Goal: Task Accomplishment & Management: Manage account settings

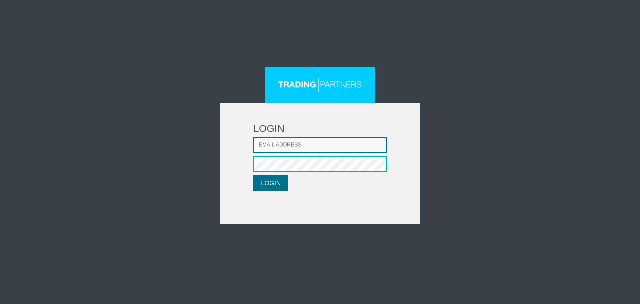
type input "[EMAIL_ADDRESS][DOMAIN_NAME]"
click at [277, 174] on form "LOGIN Email address [EMAIL_ADDRESS][DOMAIN_NAME] Password LOGIN Please wait..." at bounding box center [320, 163] width 200 height 121
click at [274, 184] on button "LOGIN" at bounding box center [270, 183] width 35 height 16
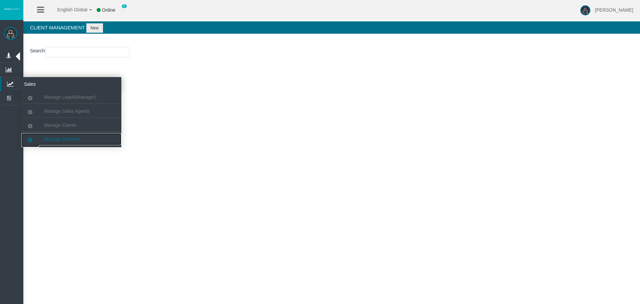
click at [68, 141] on link "Manage Partners" at bounding box center [71, 139] width 100 height 12
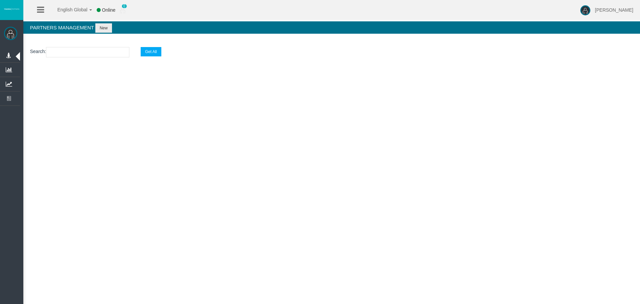
click at [68, 57] on section "Search : Get All" at bounding box center [331, 53] width 616 height 27
click at [71, 57] on input "text" at bounding box center [87, 52] width 83 height 10
paste input "IB1wo22"
type input "IB1wo22"
select select "25"
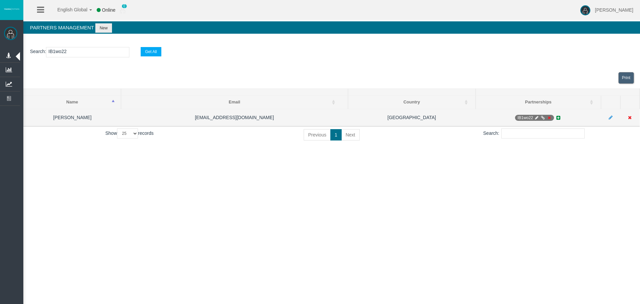
type input "IB1wo22"
click at [537, 117] on icon at bounding box center [536, 118] width 5 height 4
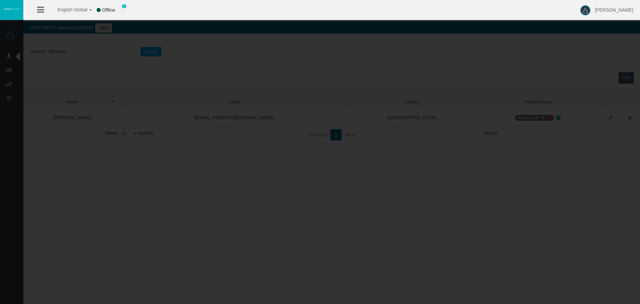
select select "0"
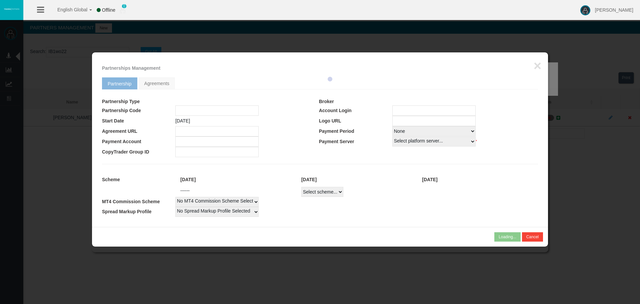
type input "IB1wo22"
type input "19267220"
select select "1"
type input "19267220"
select select "1"
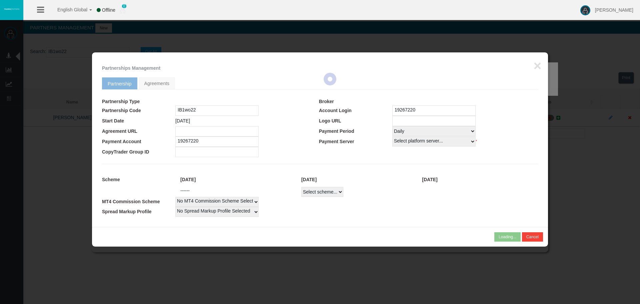
select select
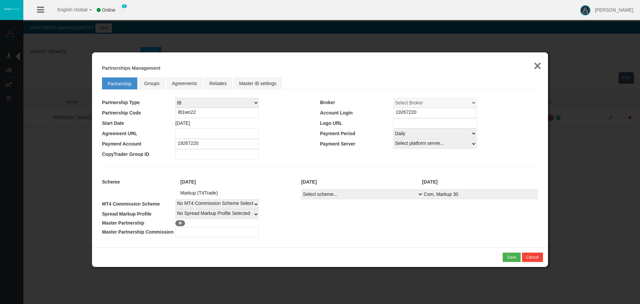
click at [537, 68] on button "×" at bounding box center [537, 65] width 8 height 13
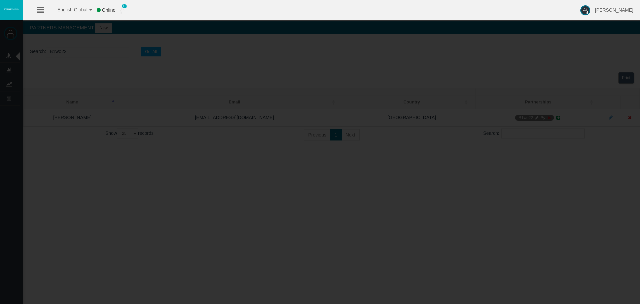
drag, startPoint x: 537, startPoint y: 67, endPoint x: 538, endPoint y: 79, distance: 11.7
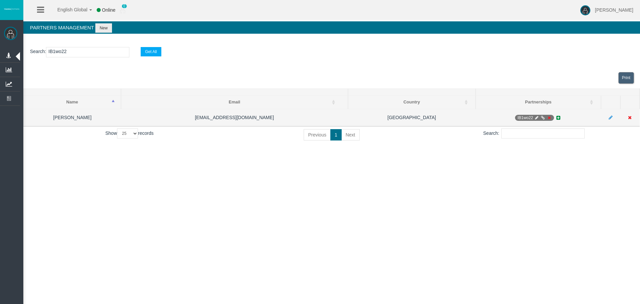
click at [542, 118] on icon at bounding box center [542, 118] width 5 height 4
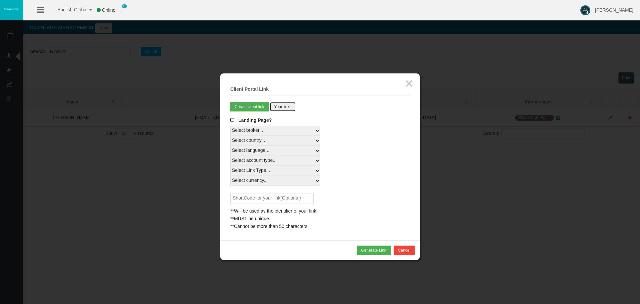
click at [279, 106] on button "Your links" at bounding box center [283, 106] width 26 height 9
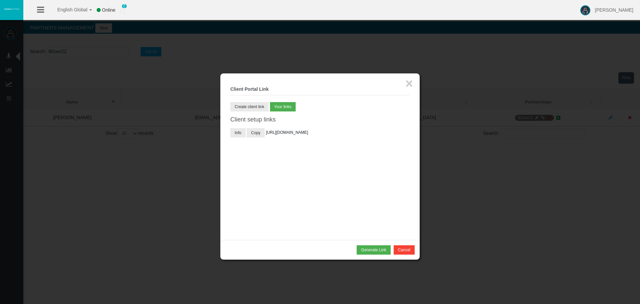
click at [278, 135] on span "[URL][DOMAIN_NAME]" at bounding box center [287, 132] width 42 height 5
click at [256, 131] on button "Copy" at bounding box center [256, 132] width 18 height 9
click at [276, 134] on span "[URL][DOMAIN_NAME]" at bounding box center [287, 132] width 42 height 5
click at [404, 85] on legend "× Client Portal Link" at bounding box center [319, 89] width 179 height 12
click at [415, 80] on div "× Client Portal Link Create client link Create partner link Your links Master I…" at bounding box center [319, 156] width 199 height 166
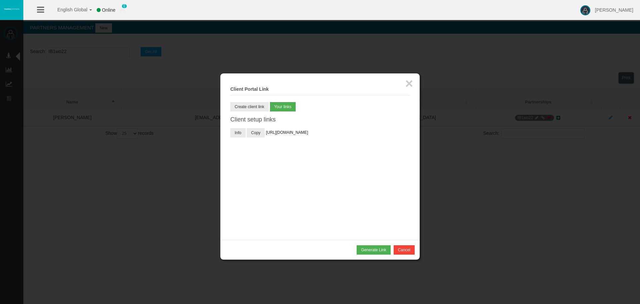
click at [413, 81] on div "× Client Portal Link Create client link Create partner link Your links Master I…" at bounding box center [319, 156] width 199 height 166
click at [406, 83] on button "×" at bounding box center [409, 83] width 8 height 13
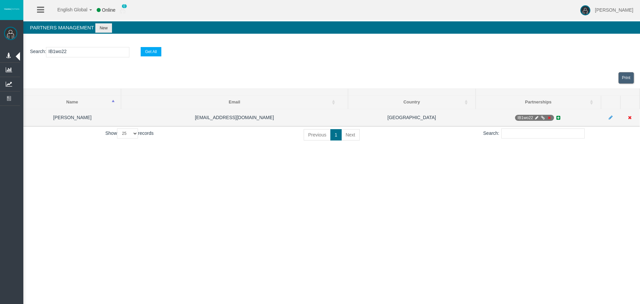
click at [537, 113] on td "IB1wo22" at bounding box center [537, 117] width 125 height 17
click at [535, 118] on icon at bounding box center [536, 118] width 5 height 4
select select "0"
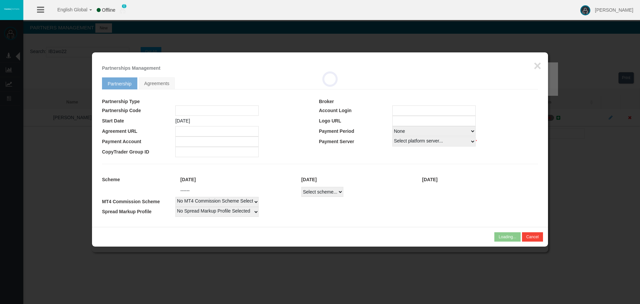
type input "IB1wo22"
type input "19267220"
select select "1"
type input "19267220"
select select "1"
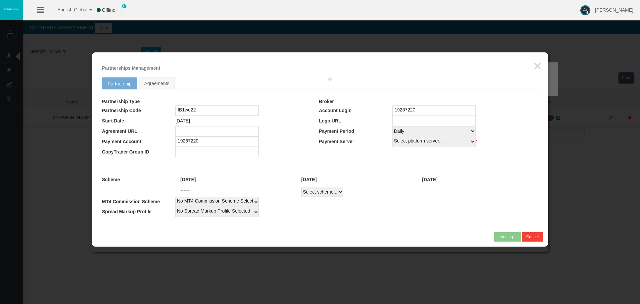
select select
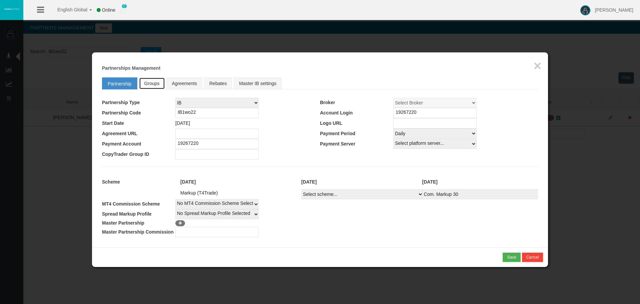
click at [160, 79] on link "Groups" at bounding box center [152, 83] width 26 height 12
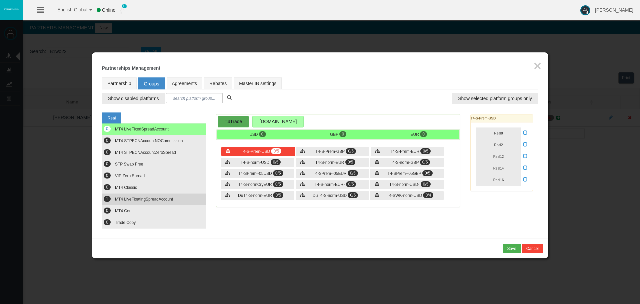
click at [177, 202] on button "1 MT4 LiveFloatingSpreadAccount" at bounding box center [154, 199] width 104 height 12
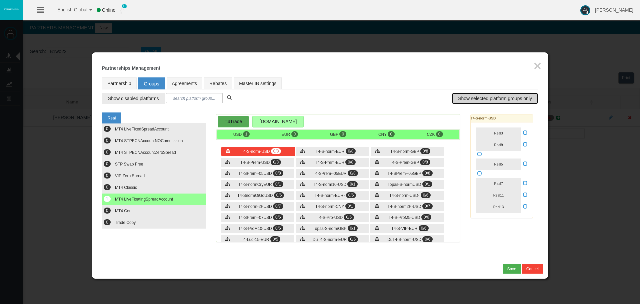
click at [497, 97] on span "Show selected platform groups only" at bounding box center [495, 98] width 74 height 7
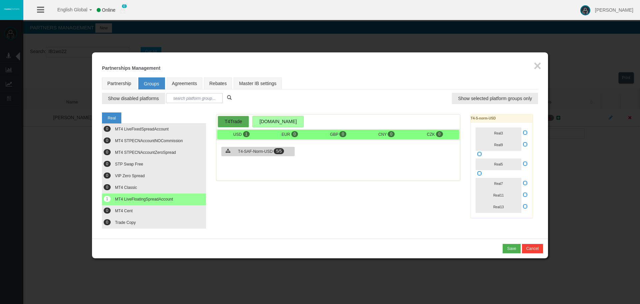
click at [231, 154] on div "T4-SAF-Norm-USD 5/5" at bounding box center [257, 151] width 73 height 9
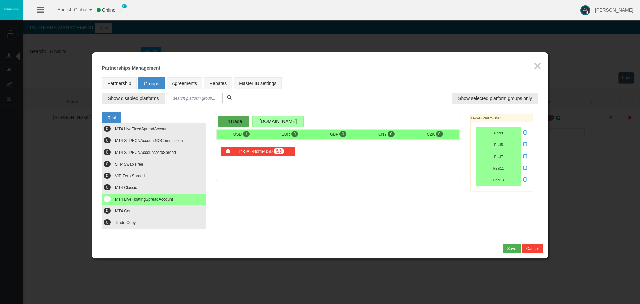
click at [523, 144] on icon at bounding box center [525, 144] width 5 height 5
click at [0, 0] on input "checkbox" at bounding box center [0, 0] width 0 height 0
click at [127, 84] on link "Partnership" at bounding box center [119, 83] width 35 height 12
select select "1"
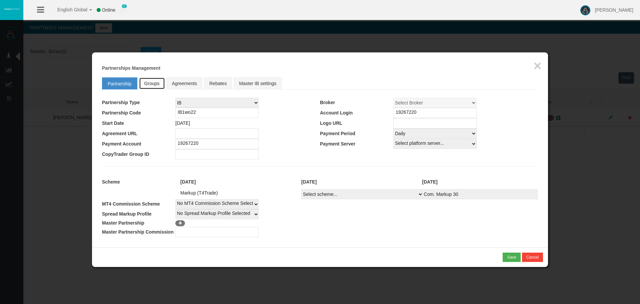
click at [145, 81] on span "Groups" at bounding box center [151, 83] width 15 height 5
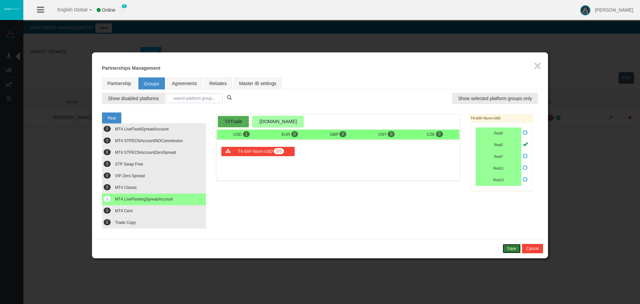
click at [514, 247] on div "Save" at bounding box center [511, 248] width 9 height 6
click at [509, 249] on div "Confirm" at bounding box center [509, 248] width 14 height 6
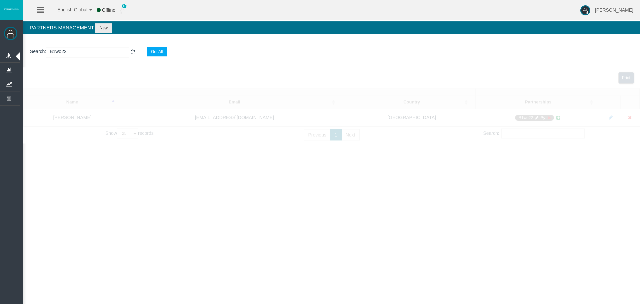
click at [474, 161] on div "English Global 简体中文 English Global 日本語 한국어 Offline 0 [PERSON_NAME] Help Log Out…" at bounding box center [320, 152] width 640 height 304
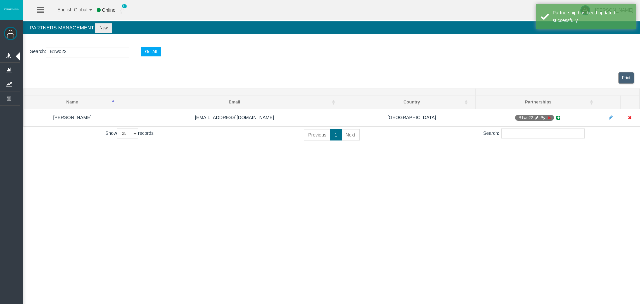
click at [540, 118] on icon at bounding box center [542, 118] width 5 height 4
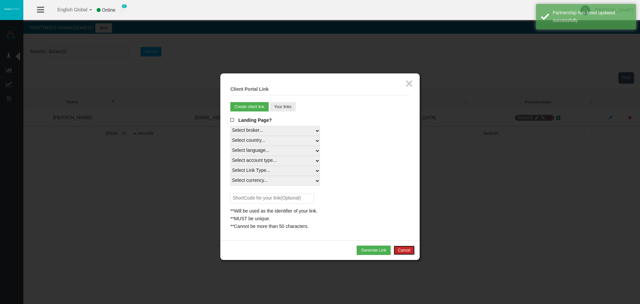
click at [403, 250] on button "Cancel" at bounding box center [403, 249] width 21 height 9
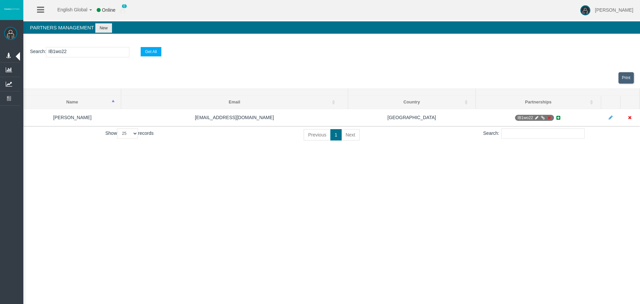
click at [72, 50] on input "IB1wo22" at bounding box center [87, 52] width 83 height 10
paste input "7kd6w"
type input "IB7kd6w"
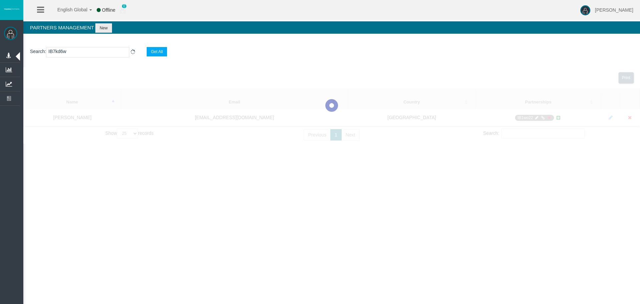
select select "25"
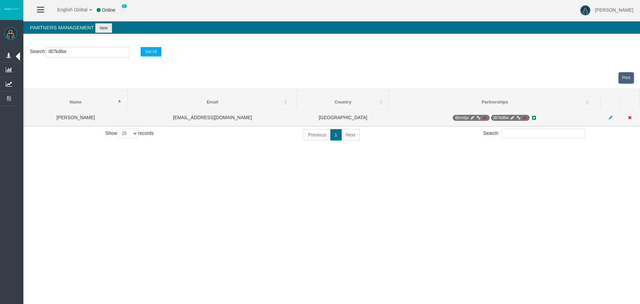
type input "IB7kd6w"
click at [512, 117] on icon at bounding box center [511, 118] width 5 height 4
select select "0"
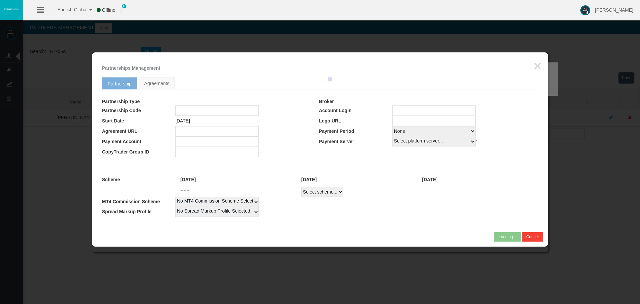
type input "IB7kd6w"
type input "19268681"
select select "1"
type input "19268681"
select select "1"
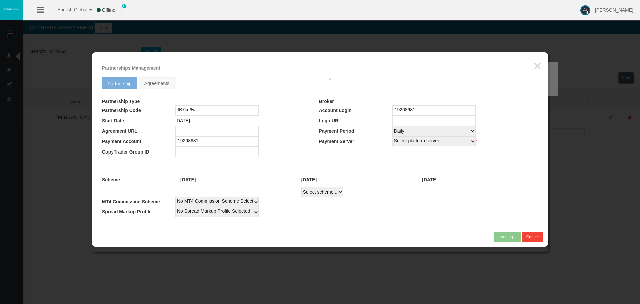
select select
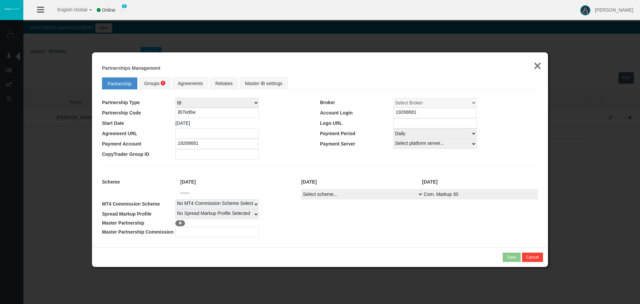
click at [534, 63] on button "×" at bounding box center [537, 65] width 8 height 13
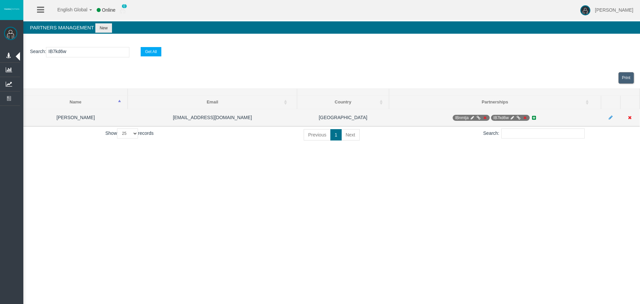
click at [469, 117] on span "IBnmtja" at bounding box center [470, 118] width 37 height 6
click at [471, 117] on icon at bounding box center [471, 118] width 5 height 4
select select "0"
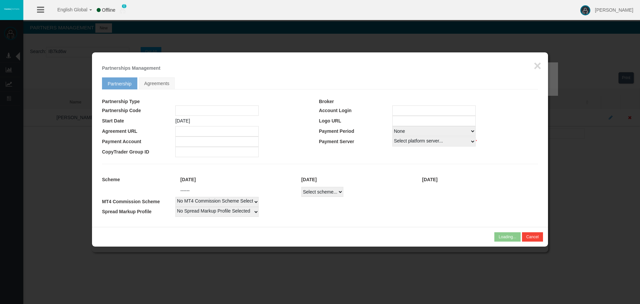
type input "IBnmtja"
type input "19267802"
select select
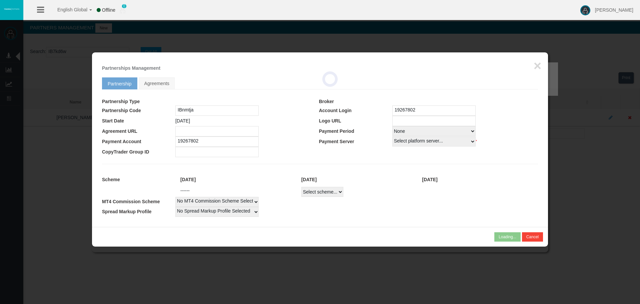
select select
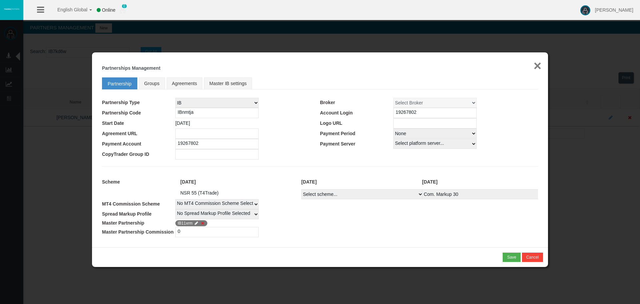
click at [534, 64] on button "×" at bounding box center [537, 65] width 8 height 13
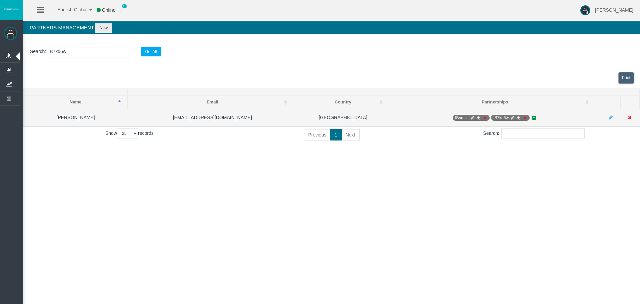
click at [514, 117] on icon at bounding box center [511, 118] width 5 height 4
select select "0"
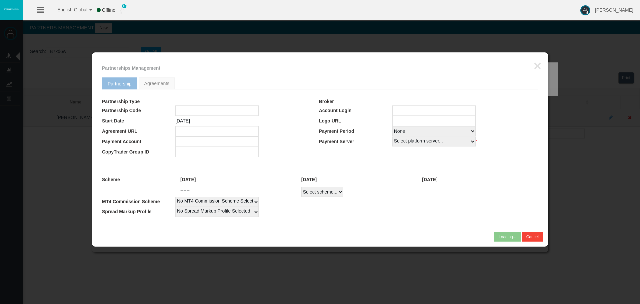
type input "IB7kd6w"
type input "19268681"
select select "1"
type input "19268681"
select select "1"
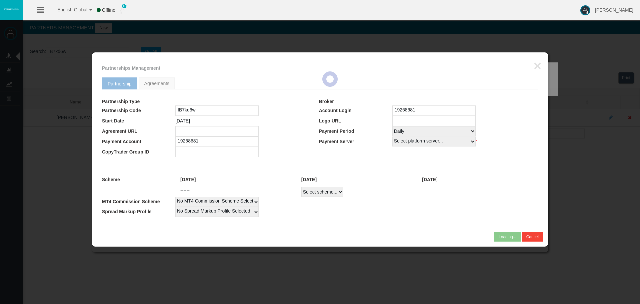
select select
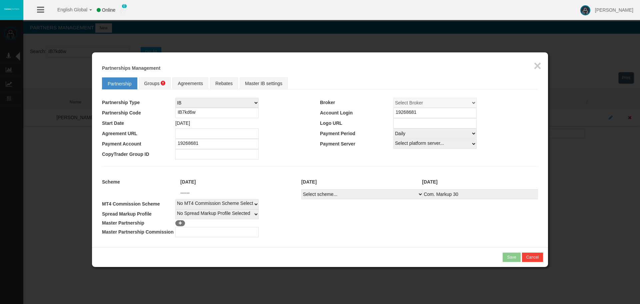
click at [338, 199] on td "No MT4 Commission Scheme Selected 10 Dollar" at bounding box center [356, 204] width 362 height 10
click at [335, 193] on select "Select scheme... Com. Markup 30 Master 18.20% Master Standard Spread (T4Trade) …" at bounding box center [362, 194] width 122 height 10
select select
click at [301, 189] on select "Select scheme... Com. Markup 30 Master 18.20% Master Standard Spread (T4Trade) …" at bounding box center [362, 194] width 122 height 10
select select
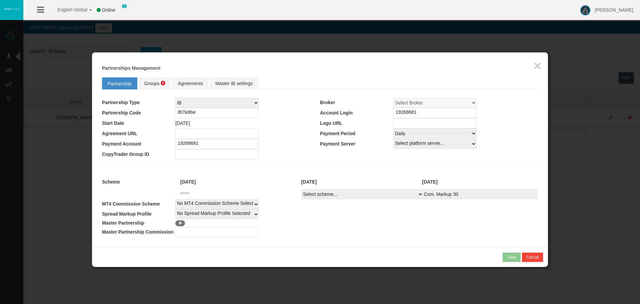
click at [422, 206] on td "No MT4 Commission Scheme Selected 10 Dollar" at bounding box center [356, 204] width 362 height 10
click at [417, 135] on select "Select Payment Period... None Daily Weekly Mid-Month Monthly" at bounding box center [434, 133] width 83 height 10
select select "0"
click at [393, 128] on select "Select Payment Period... None Daily Weekly Mid-Month Monthly" at bounding box center [434, 133] width 83 height 10
click at [443, 167] on fieldset "Partnership Groups Agreements Master IB settings Partnership Type IB Affiliate …" at bounding box center [320, 155] width 436 height 163
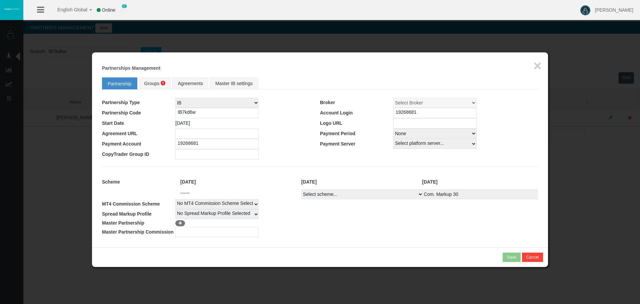
click at [204, 234] on input "number" at bounding box center [216, 232] width 83 height 10
type input "57.14"
drag, startPoint x: 223, startPoint y: 231, endPoint x: 23, endPoint y: 217, distance: 199.7
click at [34, 217] on body "English Global 简体中文 English Global 日本語 한국어 Online 0 [PERSON_NAME] Help Log Out …" at bounding box center [320, 152] width 640 height 304
click at [373, 190] on select "Select scheme... Com. Markup 30 Master 18.20% Master Standard Spread (T4Trade) …" at bounding box center [362, 194] width 122 height 10
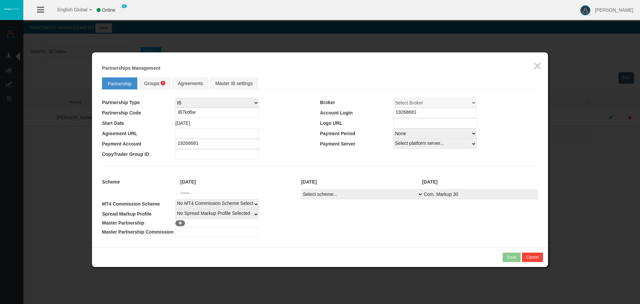
select select
click at [301, 189] on select "Select scheme... Com. Markup 30 Master 18.20% Master Standard Spread (T4Trade) …" at bounding box center [362, 194] width 122 height 10
select select
click at [430, 217] on td "No Spread Markup Profile Selected 1" at bounding box center [356, 214] width 362 height 10
click at [150, 79] on link "Groups" at bounding box center [155, 83] width 32 height 12
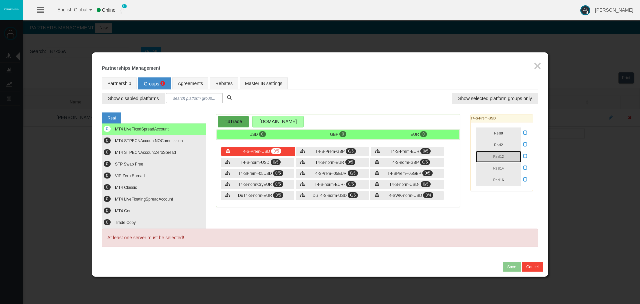
click at [495, 151] on button "Real12" at bounding box center [498, 157] width 46 height 12
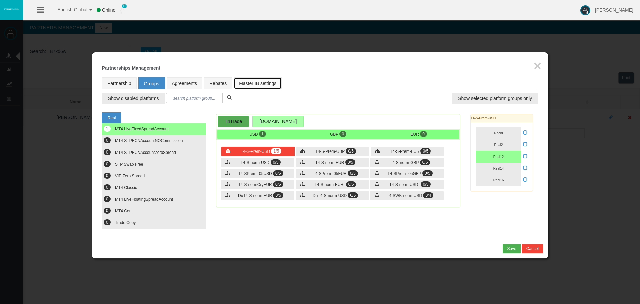
click at [249, 82] on link "Master IB settings" at bounding box center [258, 83] width 48 height 12
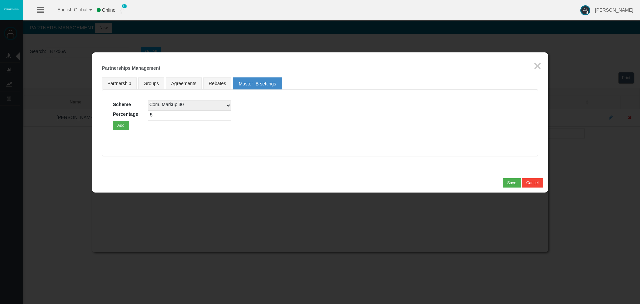
drag, startPoint x: 193, startPoint y: 117, endPoint x: 143, endPoint y: 116, distance: 50.0
click at [145, 116] on div "Scheme Com. Markup 30 Master 18.20% Master Standard Spread (T4Trade) Pro Spread…" at bounding box center [320, 115] width 414 height 30
drag, startPoint x: 219, startPoint y: 103, endPoint x: 223, endPoint y: 104, distance: 4.9
click at [219, 103] on select "Com. Markup 30 Master 18.20% Master Standard Spread (T4Trade) Pro Spread (T4Tra…" at bounding box center [189, 105] width 83 height 10
select select
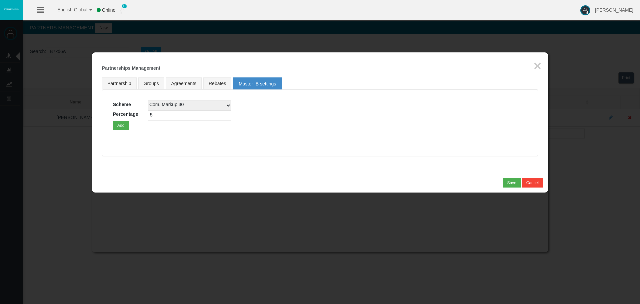
click at [148, 100] on select "Com. Markup 30 Master 18.20% Master Standard Spread (T4Trade) Pro Spread (T4Tra…" at bounding box center [189, 105] width 83 height 10
click at [173, 115] on input "5" at bounding box center [189, 115] width 83 height 10
type input "57.14"
click at [124, 130] on div "Loading... Scheme Com. Markup 30 Master 18.20% Master Standard Spread (T4Trade)…" at bounding box center [320, 122] width 436 height 67
click at [117, 123] on button "Add" at bounding box center [121, 125] width 16 height 9
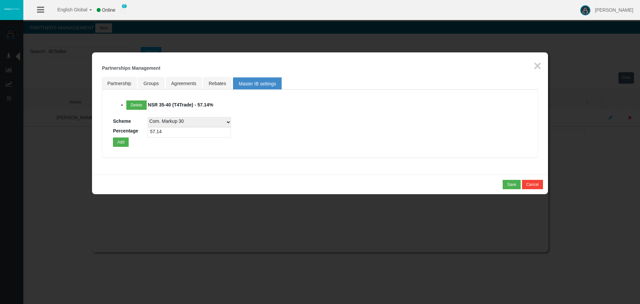
click at [325, 125] on div "Delete NSR 35-40 (T4Trade) - 57.14% Scheme Com. Markup 30 Master 18.20% Master …" at bounding box center [320, 123] width 414 height 46
click at [333, 145] on div "Delete NSR 35-40 (T4Trade) - 57.14% Scheme Com. Markup 30 Master 18.20% Master …" at bounding box center [320, 123] width 414 height 46
click at [128, 86] on link "Partnership" at bounding box center [119, 83] width 35 height 12
select select "0"
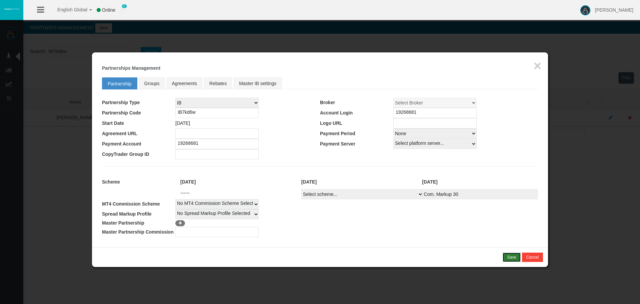
click at [511, 257] on div "Save" at bounding box center [511, 257] width 9 height 6
click at [518, 259] on button "Confirm" at bounding box center [509, 256] width 23 height 9
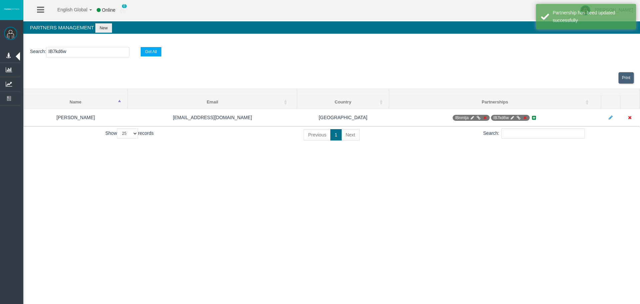
click at [239, 179] on div "English Global 简体中文 English Global 日本語 한국어 Online 0 [PERSON_NAME] Help Log Out …" at bounding box center [320, 152] width 640 height 304
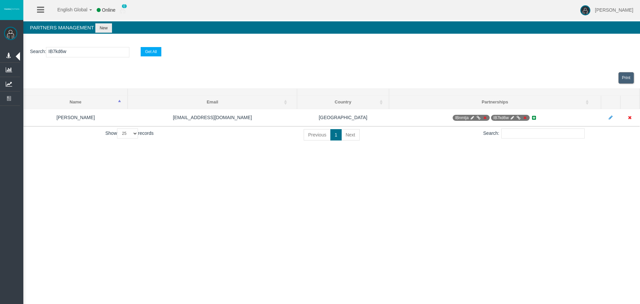
click at [99, 50] on input "IB7kd6w" at bounding box center [87, 52] width 83 height 10
paste input "htyd4"
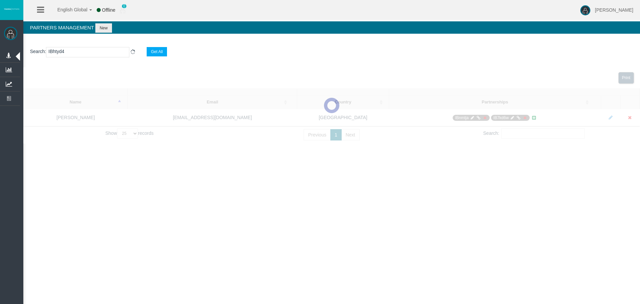
type input "IBhtyd4"
select select "25"
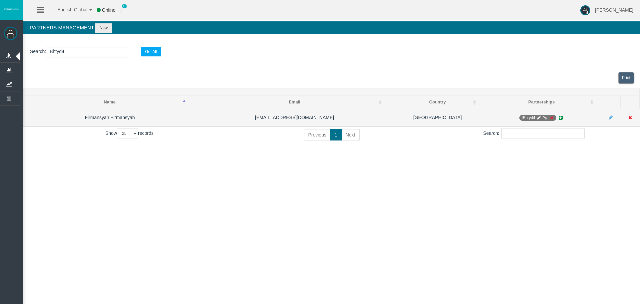
click at [537, 118] on icon at bounding box center [538, 118] width 5 height 4
select select "0"
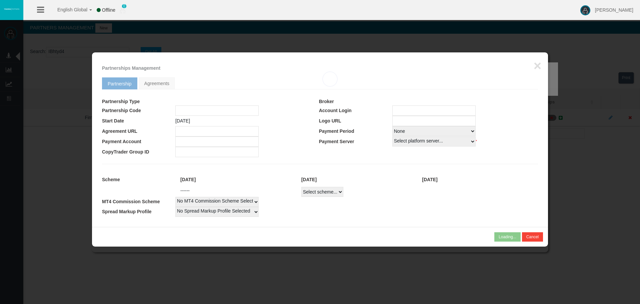
type input "IBhtyd4"
type input "19268680"
select select "1"
type input "19268680"
select select "1"
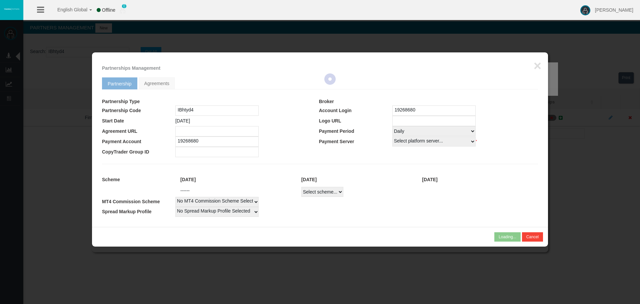
select select
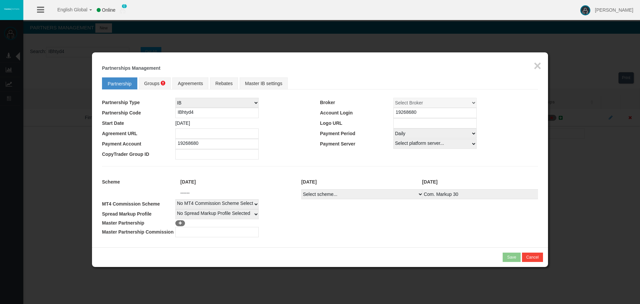
drag, startPoint x: 171, startPoint y: 234, endPoint x: 218, endPoint y: 240, distance: 47.0
click at [172, 234] on td "Master Partnership Commission" at bounding box center [138, 232] width 73 height 10
click at [218, 240] on div "Loading... × Partnerships Management Partnership Groups Agreements Rebates Mast…" at bounding box center [320, 149] width 456 height 195
click at [218, 231] on input "number" at bounding box center [216, 232] width 83 height 10
type input "57.14"
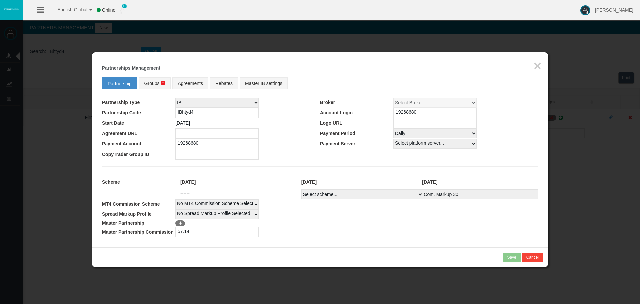
click at [182, 220] on span at bounding box center [180, 223] width 10 height 6
click at [181, 224] on icon at bounding box center [180, 223] width 5 height 4
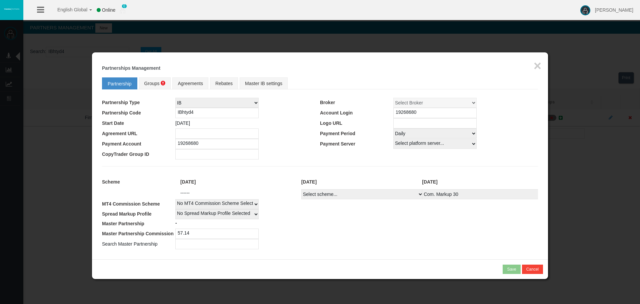
click at [187, 238] on input "57.14" at bounding box center [216, 233] width 83 height 10
click at [189, 244] on input "text" at bounding box center [216, 244] width 83 height 10
paste input "IB7kd6w"
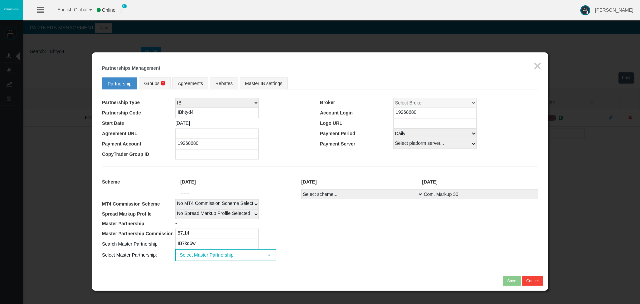
type input "IB7kd6w"
click at [193, 254] on span "Select Master Partnership" at bounding box center [219, 255] width 87 height 10
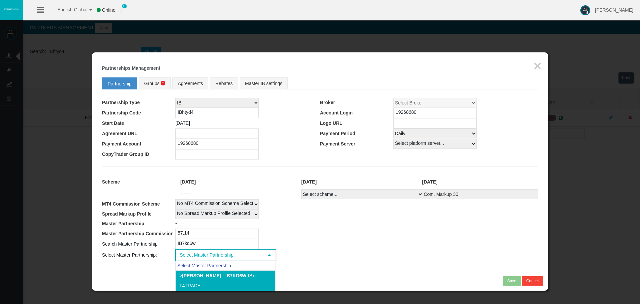
click at [218, 275] on b "[PERSON_NAME] - IB7kd6w" at bounding box center [214, 275] width 64 height 5
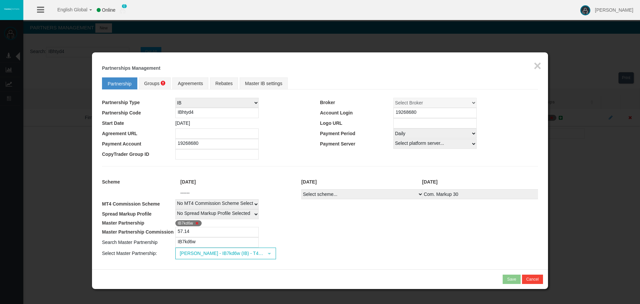
click at [433, 138] on select "Select Payment Period... None Daily Weekly Mid-Month Monthly" at bounding box center [434, 133] width 83 height 10
select select "0"
click at [393, 128] on select "Select Payment Period... None Daily Weekly Mid-Month Monthly" at bounding box center [434, 133] width 83 height 10
click at [362, 187] on div "[DATE] [DATE] [DATE]" at bounding box center [356, 182] width 362 height 14
click at [361, 195] on select "Select scheme... Com. Markup 30 Master 18.20% Master Standard Spread (T4Trade) …" at bounding box center [362, 194] width 122 height 10
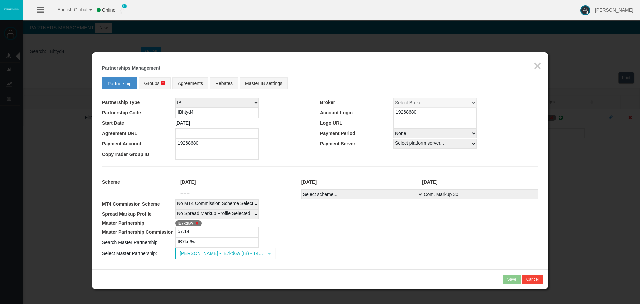
select select
click at [301, 189] on select "Select scheme... Com. Markup 30 Master 18.20% Master Standard Spread (T4Trade) …" at bounding box center [362, 194] width 122 height 10
select select
click at [368, 233] on td "57.14" at bounding box center [356, 232] width 362 height 10
click at [427, 233] on td "57.14" at bounding box center [356, 232] width 362 height 10
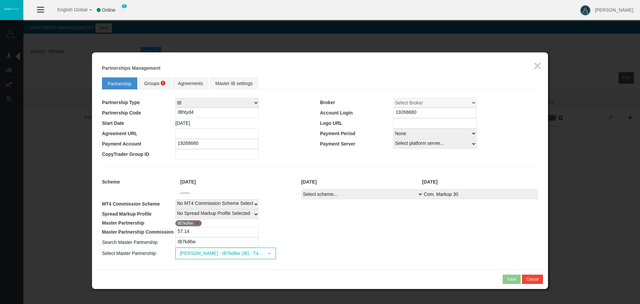
click at [416, 165] on fieldset "Partnership Groups Agreements Master IB settings Partnership Type IB Affiliate …" at bounding box center [320, 166] width 436 height 185
click at [296, 166] on hr at bounding box center [320, 166] width 436 height 0
click at [383, 230] on td "57.14" at bounding box center [356, 232] width 362 height 10
click at [439, 235] on td "57.14" at bounding box center [356, 232] width 362 height 10
click at [159, 88] on link "Groups" at bounding box center [155, 83] width 32 height 12
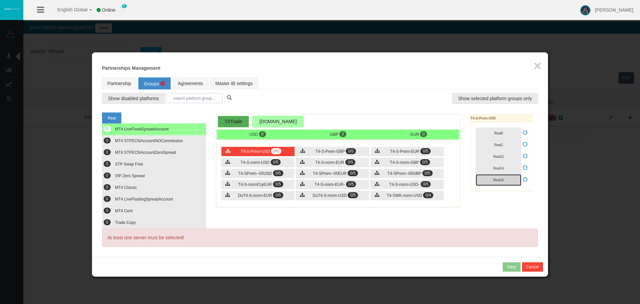
click at [511, 178] on button "Real16" at bounding box center [498, 180] width 46 height 12
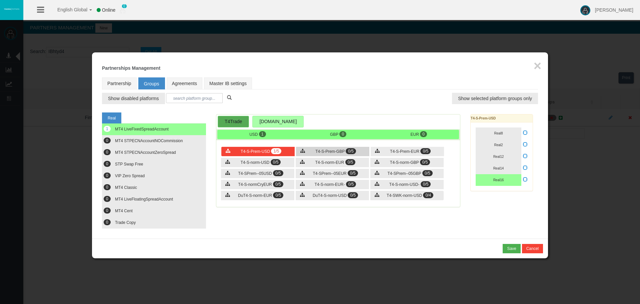
click at [321, 148] on div "T4-S-Prem-GBP 0/5" at bounding box center [332, 151] width 73 height 9
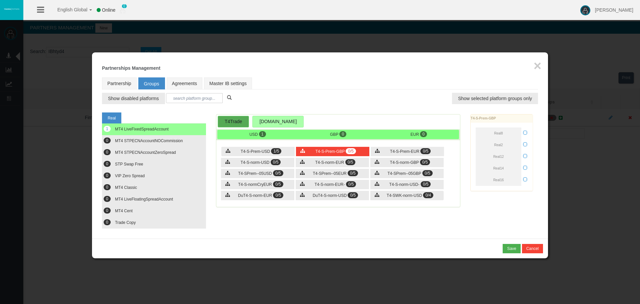
click at [498, 181] on div "Loading... T4-S-Prem-GBP Real8 Real2 Real12 Real14 Real16" at bounding box center [501, 152] width 63 height 77
click at [439, 150] on div "T4-S-Prem-EUR 0/5" at bounding box center [406, 151] width 73 height 9
click at [424, 151] on span "0/5" at bounding box center [425, 151] width 10 height 6
click at [495, 181] on div at bounding box center [506, 152] width 73 height 76
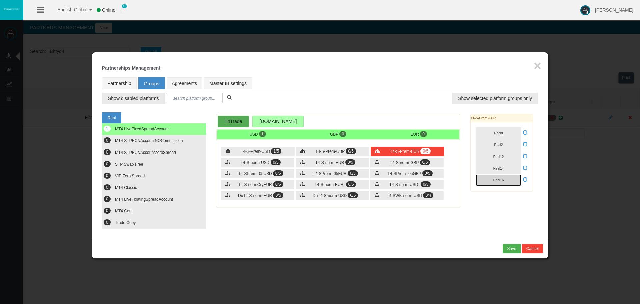
click at [494, 181] on span "Real16" at bounding box center [498, 180] width 11 height 4
click at [361, 148] on div "T4-S-Prem-GBP 0/5" at bounding box center [332, 151] width 73 height 9
click at [495, 181] on span "Real16" at bounding box center [498, 180] width 11 height 4
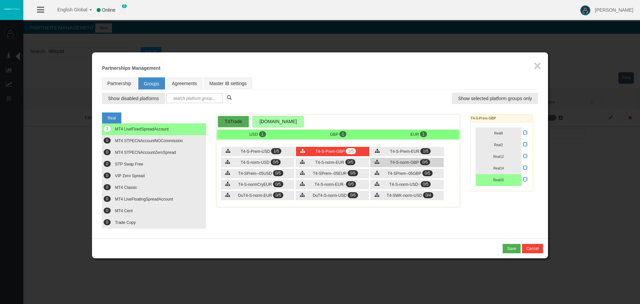
click at [382, 159] on div "T4-S-norm-GBP 0/5" at bounding box center [406, 162] width 73 height 9
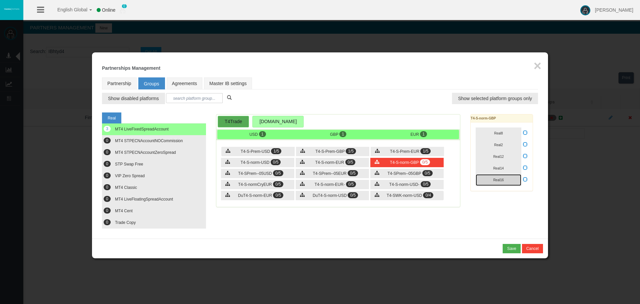
click at [505, 178] on button "Real16" at bounding box center [498, 180] width 46 height 12
click at [524, 180] on div "Real16" at bounding box center [501, 180] width 52 height 12
drag, startPoint x: 524, startPoint y: 179, endPoint x: 516, endPoint y: 183, distance: 9.3
click at [524, 179] on icon at bounding box center [525, 179] width 5 height 5
click at [0, 0] on input "checkbox" at bounding box center [0, 0] width 0 height 0
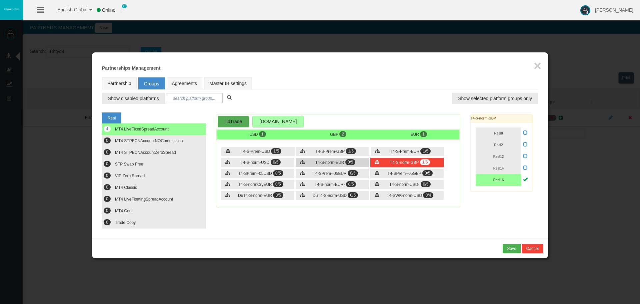
click at [337, 159] on div "T4-S-norm-EUR 0/5" at bounding box center [332, 162] width 73 height 9
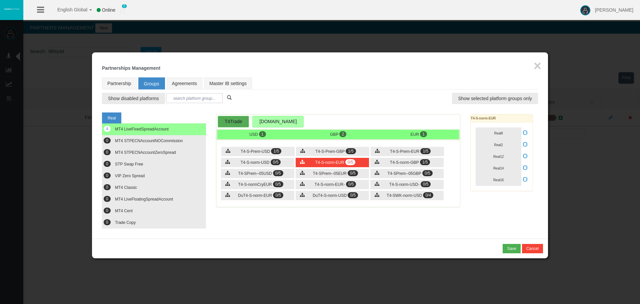
click at [525, 180] on icon at bounding box center [525, 179] width 5 height 5
click at [0, 0] on input "checkbox" at bounding box center [0, 0] width 0 height 0
click at [509, 180] on button "Real16" at bounding box center [498, 180] width 46 height 12
click at [276, 159] on span "0/5" at bounding box center [276, 162] width 10 height 6
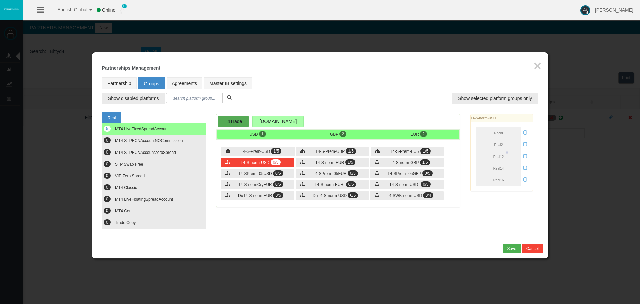
click at [523, 180] on div "Loading... T4-S-norm-USD Real8 Real2 Real12 Real14 Real16" at bounding box center [501, 152] width 63 height 77
click at [531, 178] on div "Real8 Real2 Real12" at bounding box center [501, 156] width 62 height 68
click at [524, 179] on icon at bounding box center [525, 179] width 5 height 5
click at [0, 0] on input "checkbox" at bounding box center [0, 0] width 0 height 0
click at [504, 180] on button "Real16" at bounding box center [498, 180] width 46 height 12
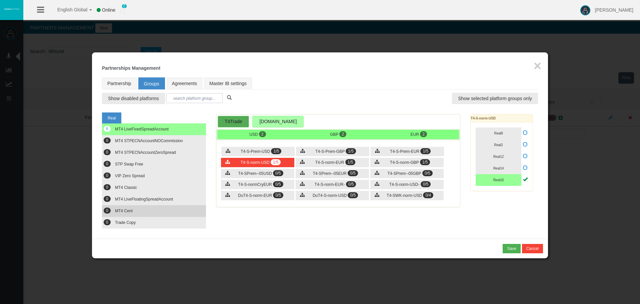
click at [170, 214] on button "0 MT4 Cent" at bounding box center [154, 211] width 104 height 12
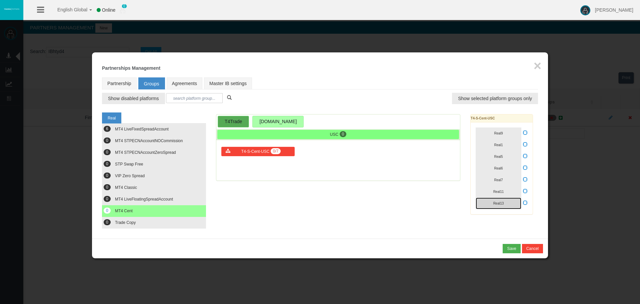
click at [514, 203] on button "Real13" at bounding box center [498, 203] width 46 height 12
click at [510, 157] on button "Real5" at bounding box center [498, 157] width 46 height 12
drag, startPoint x: 525, startPoint y: 157, endPoint x: 481, endPoint y: 166, distance: 45.2
click at [525, 157] on icon at bounding box center [525, 155] width 5 height 5
click at [0, 0] on input "checkbox" at bounding box center [0, 0] width 0 height 0
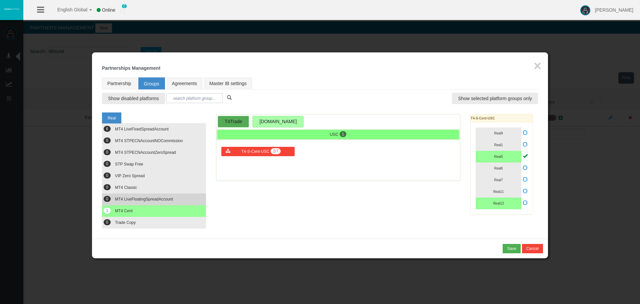
click at [174, 193] on button "0 MT4 LiveFloatingSpreadAccount" at bounding box center [154, 199] width 104 height 12
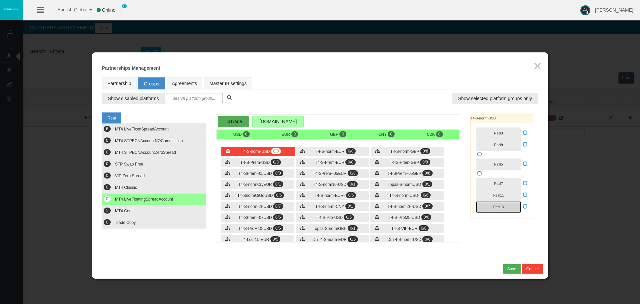
click at [516, 206] on button "Real13" at bounding box center [498, 207] width 46 height 12
click at [515, 158] on button "Real5" at bounding box center [498, 164] width 46 height 12
click at [526, 160] on label at bounding box center [525, 164] width 5 height 8
click at [0, 0] on input "checkbox" at bounding box center [0, 0] width 0 height 0
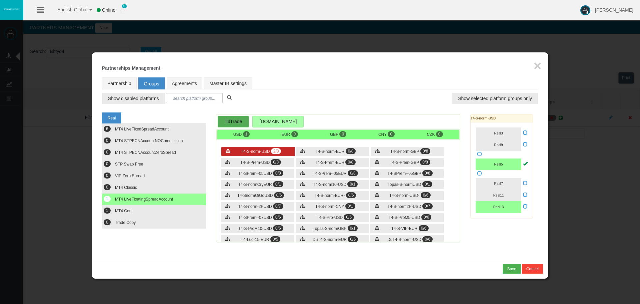
drag, startPoint x: 270, startPoint y: 147, endPoint x: 303, endPoint y: 149, distance: 33.0
click at [271, 148] on div "T4-S-norm-USD 2/8" at bounding box center [257, 151] width 73 height 9
click at [303, 149] on icon at bounding box center [302, 150] width 5 height 5
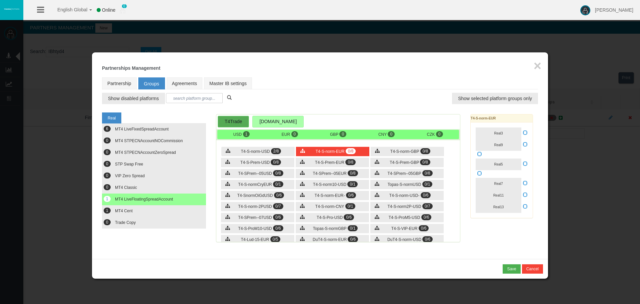
click at [524, 162] on icon at bounding box center [525, 163] width 5 height 5
click at [0, 0] on input "checkbox" at bounding box center [0, 0] width 0 height 0
click at [515, 163] on button "Real5" at bounding box center [498, 164] width 46 height 12
click at [512, 206] on button "Real13" at bounding box center [498, 207] width 46 height 12
click at [411, 139] on div "USD 1 EUR 1 GBP 0 CNY" at bounding box center [338, 134] width 244 height 11
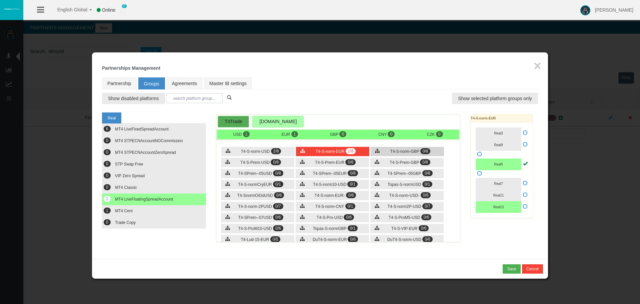
click at [411, 149] on span "T4-S-norm-GBP" at bounding box center [404, 151] width 29 height 5
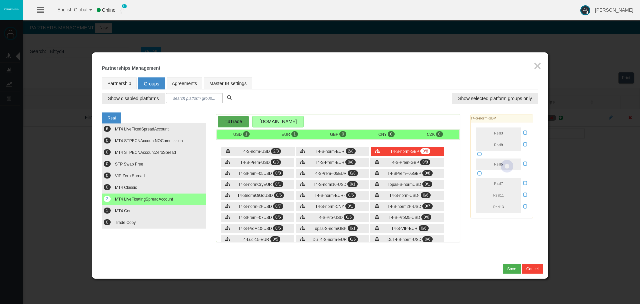
click at [525, 164] on icon at bounding box center [525, 163] width 5 height 5
click at [0, 0] on input "checkbox" at bounding box center [0, 0] width 0 height 0
click at [513, 164] on button "Real5" at bounding box center [498, 164] width 46 height 12
click at [511, 206] on button "Real13" at bounding box center [498, 207] width 46 height 12
click at [431, 169] on div "T4-SPrem--05GBP 0/8" at bounding box center [406, 173] width 73 height 9
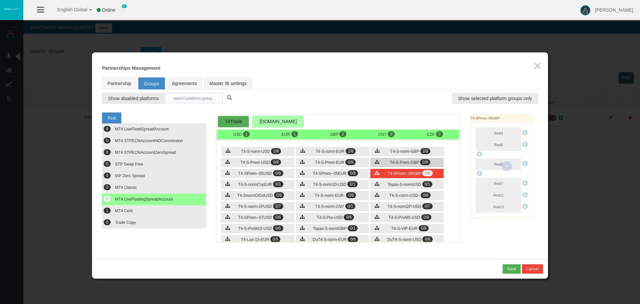
click at [432, 161] on div "T4-S-Prem-GBP 0/8" at bounding box center [406, 162] width 73 height 9
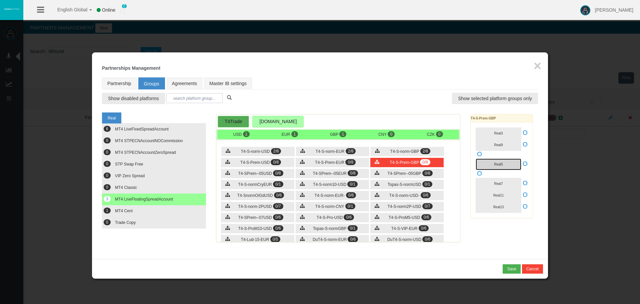
click at [507, 166] on button "Real5" at bounding box center [498, 164] width 46 height 12
click at [508, 205] on button "Real13" at bounding box center [498, 207] width 46 height 12
click at [352, 158] on div "T4-S-Prem-EUR 0/8" at bounding box center [332, 162] width 73 height 9
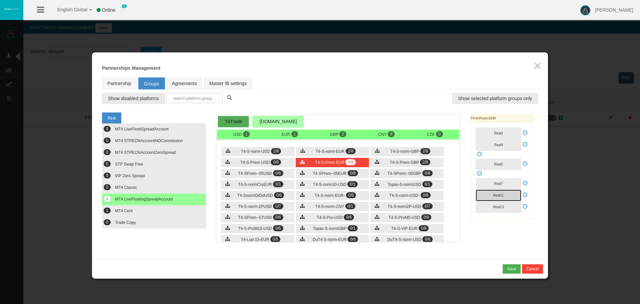
click at [505, 196] on button "Real11" at bounding box center [498, 195] width 46 height 12
click at [504, 192] on button "Real11" at bounding box center [498, 195] width 46 height 12
drag, startPoint x: 503, startPoint y: 204, endPoint x: 503, endPoint y: 167, distance: 37.6
click at [503, 205] on button "Real13" at bounding box center [498, 207] width 46 height 12
click at [503, 163] on button "Real5" at bounding box center [498, 164] width 46 height 12
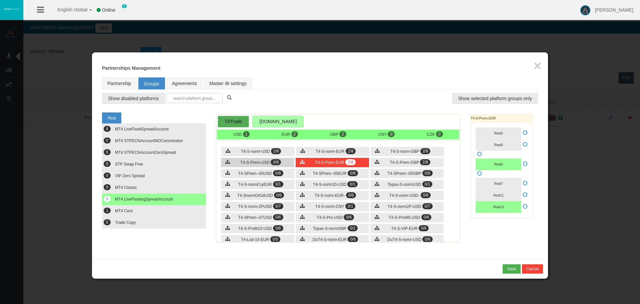
click at [268, 169] on div "T4-SPrem--05USD 0/8" at bounding box center [257, 173] width 73 height 9
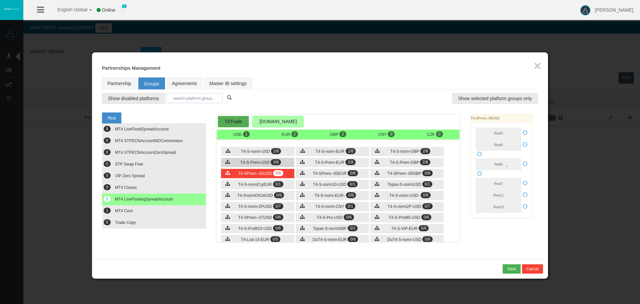
click at [268, 164] on span "T4-S-Prem-USD" at bounding box center [254, 162] width 29 height 5
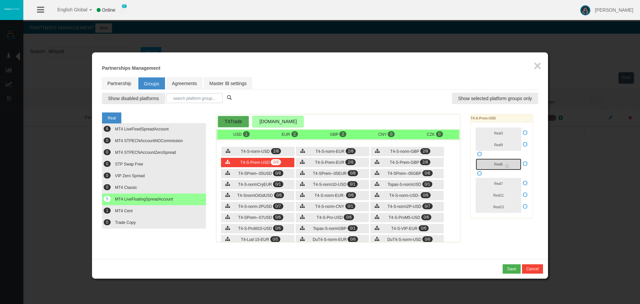
click at [508, 165] on button "Real5" at bounding box center [498, 164] width 46 height 12
click at [508, 202] on button "Real13" at bounding box center [498, 207] width 46 height 12
click at [398, 193] on span "T4-S-norm-USD-" at bounding box center [404, 195] width 30 height 5
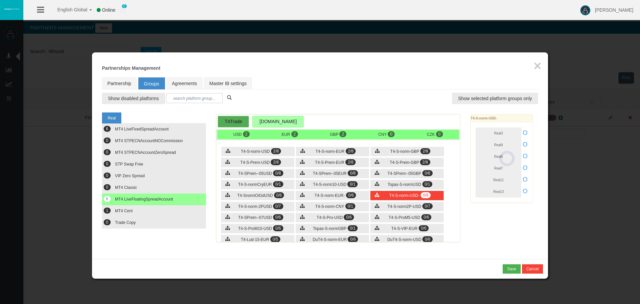
click at [496, 192] on div at bounding box center [506, 158] width 73 height 88
click at [499, 155] on span "Real5" at bounding box center [498, 157] width 9 height 4
click at [496, 188] on button "Real13" at bounding box center [498, 192] width 46 height 12
click at [353, 189] on div "T4-S-norm-USD 2/8 T4-S-norm-EUR 2/8 T4-S-norm-GBP 2/8 2/8" at bounding box center [338, 192] width 244 height 100
click at [359, 193] on div "T4-S-norm-EUR- 0/6" at bounding box center [332, 195] width 73 height 9
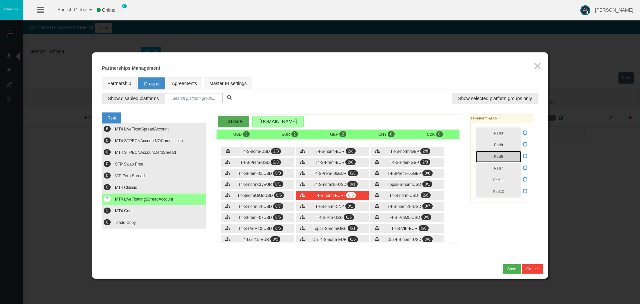
click at [514, 158] on button "Real5" at bounding box center [498, 157] width 46 height 12
click at [508, 190] on button "Real13" at bounding box center [498, 192] width 46 height 12
click at [480, 219] on div "Real 6 MT4 LiveFixedSpreadAccount 0 0 0 0 0" at bounding box center [320, 179] width 436 height 140
click at [416, 186] on span "Topas-S-normUSD" at bounding box center [404, 184] width 34 height 5
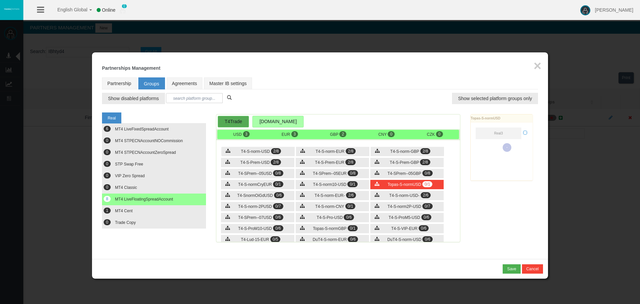
click at [416, 189] on div "T4-S-norm-USD 2/8 T4-S-norm-EUR 2/8 T4-S-norm-GBP 2/8 2/8" at bounding box center [338, 192] width 244 height 100
drag, startPoint x: 142, startPoint y: 245, endPoint x: 136, endPoint y: 177, distance: 67.9
click at [142, 245] on div "Real 6 MT4 LiveFixedSpreadAccount 0 0 0 0 0" at bounding box center [320, 179] width 436 height 140
click at [139, 133] on button "6 MT4 LiveFixedSpreadAccount" at bounding box center [154, 129] width 104 height 12
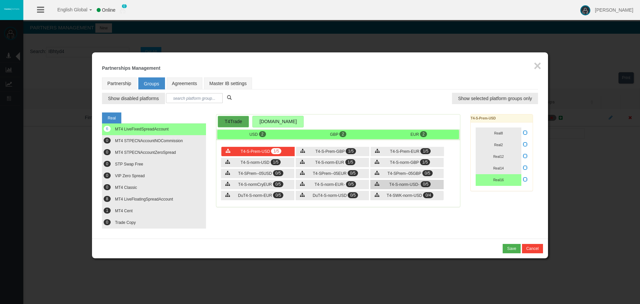
click at [412, 180] on div "T4-S-norm-USD- 0/5" at bounding box center [406, 184] width 73 height 9
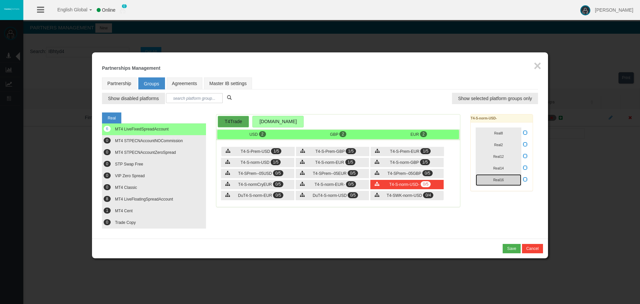
click at [501, 180] on span "Real16" at bounding box center [498, 180] width 11 height 4
click at [338, 186] on span "T4-S-norm-EUR-" at bounding box center [330, 184] width 30 height 5
click at [497, 180] on span "Real16" at bounding box center [498, 180] width 11 height 4
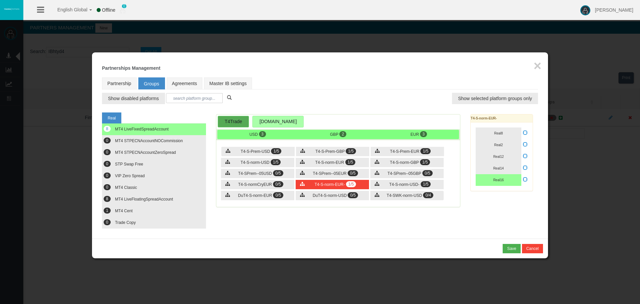
click at [499, 197] on div "Loading... T4-S-norm-EUR- Real8 Real2 Real12 Real14 Real16" at bounding box center [501, 156] width 73 height 84
click at [135, 77] on link "Partnership" at bounding box center [119, 83] width 35 height 12
select select "0"
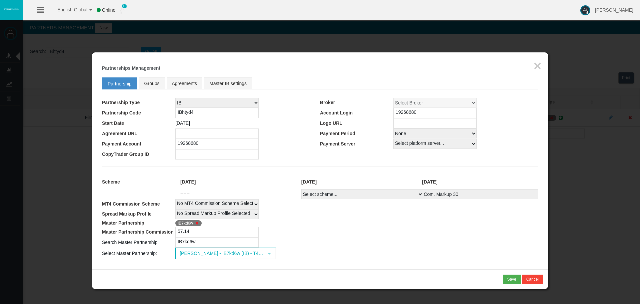
click at [305, 122] on td "[DATE]" at bounding box center [247, 123] width 145 height 10
click at [503, 276] on button "Save" at bounding box center [511, 278] width 18 height 9
click at [510, 279] on div "Confirm" at bounding box center [509, 279] width 14 height 6
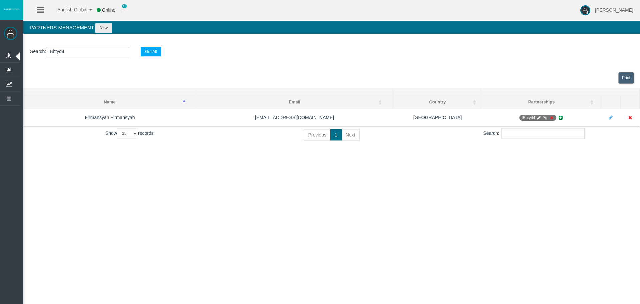
click at [493, 199] on div "English Global 简体中文 English Global 日本語 한국어 Online 0 [PERSON_NAME] Help Log Out …" at bounding box center [320, 152] width 640 height 304
click at [621, 182] on div "English Global 简体中文 English Global 日本語 한국어 Online 0 [PERSON_NAME] Help Log Out …" at bounding box center [320, 152] width 640 height 304
drag, startPoint x: 286, startPoint y: 174, endPoint x: 3, endPoint y: 112, distance: 289.9
click at [284, 172] on div "English Global 简体中文 English Global 日本語 한국어 Online 0 [PERSON_NAME] Help Log Out …" at bounding box center [320, 152] width 640 height 304
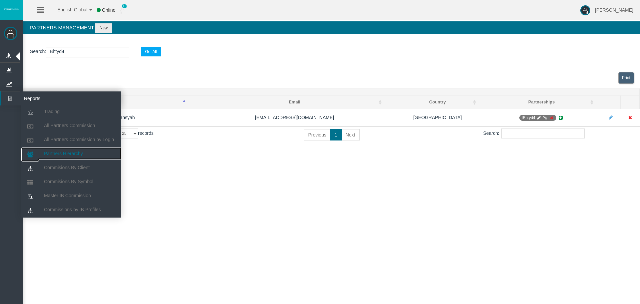
click at [80, 154] on span "Partners Hierarchy" at bounding box center [63, 153] width 39 height 5
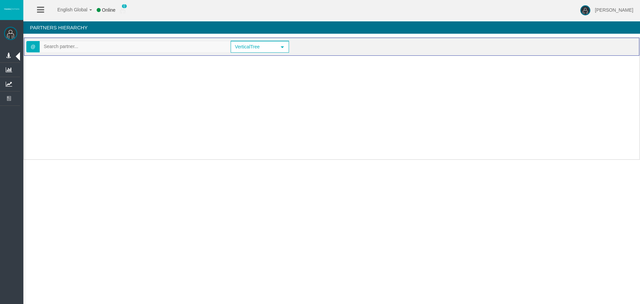
click at [68, 43] on input "text" at bounding box center [135, 46] width 190 height 10
paste input "IB7kd6w"
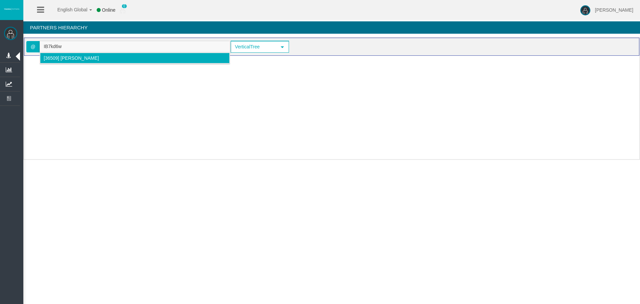
click at [76, 57] on span "[36509] [PERSON_NAME]" at bounding box center [71, 57] width 55 height 5
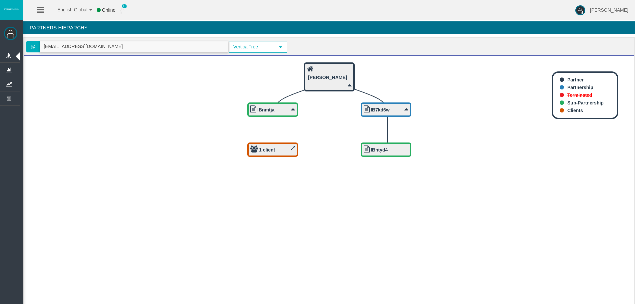
click at [70, 42] on input "[EMAIL_ADDRESS][DOMAIN_NAME]" at bounding box center [134, 46] width 188 height 10
click at [69, 44] on input "[EMAIL_ADDRESS][DOMAIN_NAME]" at bounding box center [134, 46] width 188 height 10
paste input "IB159v4"
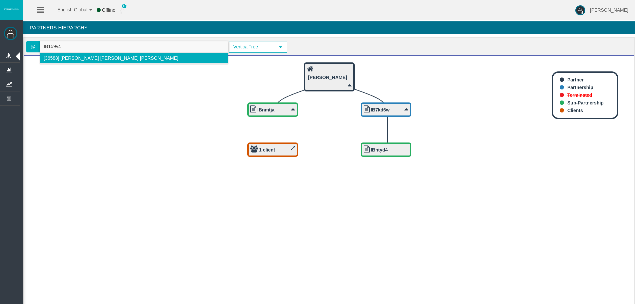
click at [60, 57] on span "[36588] [PERSON_NAME] [PERSON_NAME] [PERSON_NAME]" at bounding box center [111, 57] width 135 height 5
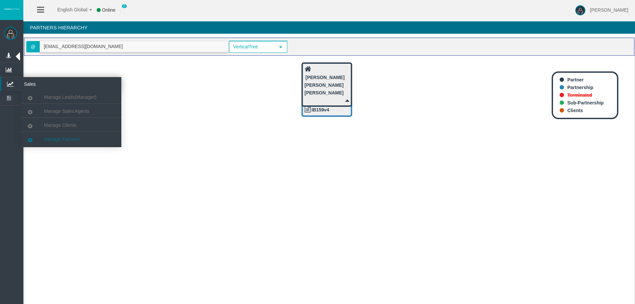
type input "[EMAIL_ADDRESS][DOMAIN_NAME]"
click at [85, 141] on link "Manage Partners" at bounding box center [71, 139] width 100 height 12
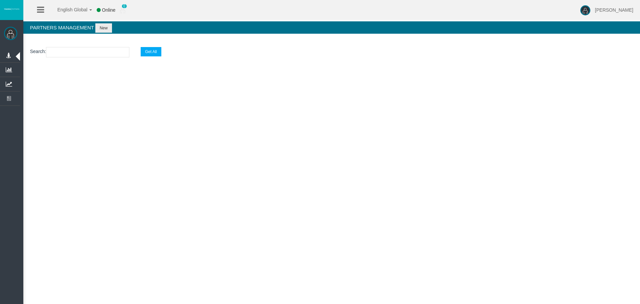
drag, startPoint x: 83, startPoint y: 42, endPoint x: 81, endPoint y: 55, distance: 12.8
click at [83, 44] on section "Search : Get All" at bounding box center [331, 53] width 616 height 27
click at [81, 55] on input "text" at bounding box center [87, 52] width 83 height 10
paste input "IB159v4"
type input "IB159v4"
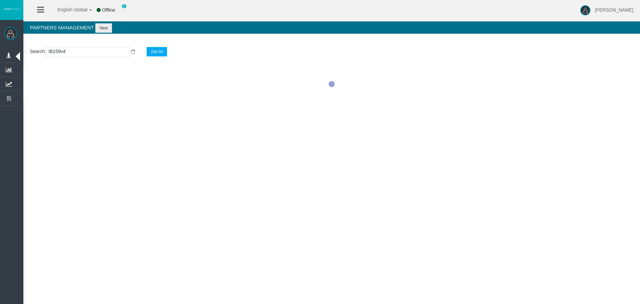
select select "25"
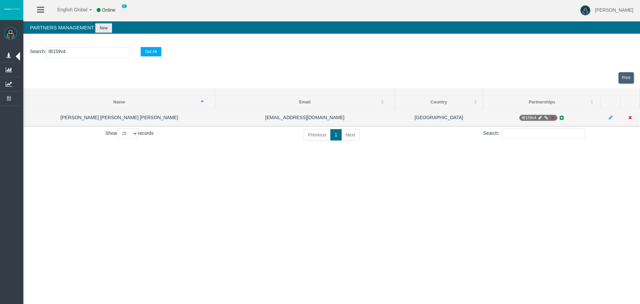
click at [549, 118] on span "IB159v4" at bounding box center [538, 118] width 38 height 6
click at [552, 118] on icon at bounding box center [552, 118] width 5 height 4
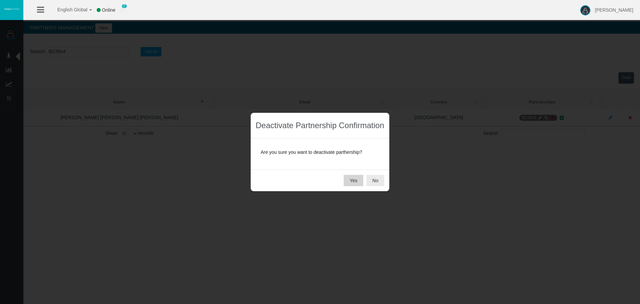
click at [347, 180] on button "Yes" at bounding box center [353, 180] width 20 height 11
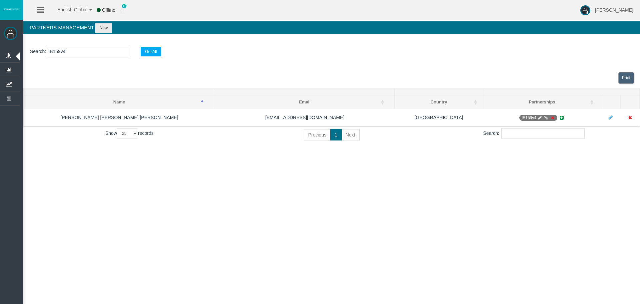
click at [336, 187] on div "English Global 简体中文 English Global 日本語 한국어 Offline 0 [PERSON_NAME] Help Log Out…" at bounding box center [320, 152] width 640 height 304
click at [82, 52] on input "IB159v4" at bounding box center [87, 52] width 83 height 10
paste input "t4z5p"
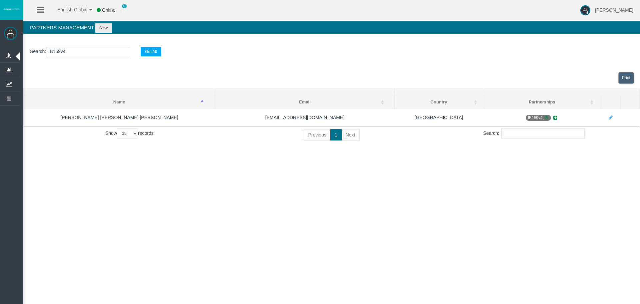
type input "IBt4z5p"
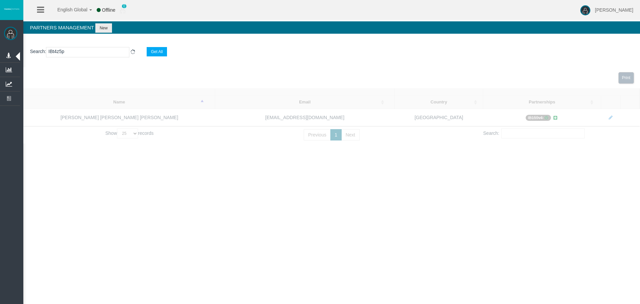
select select "25"
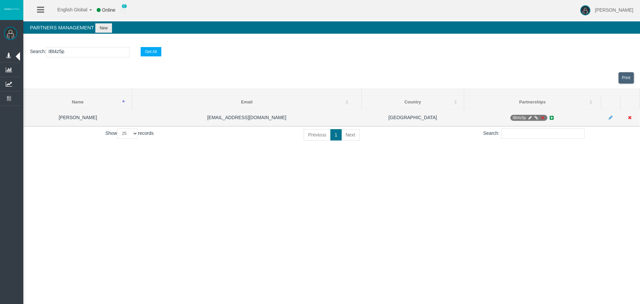
type input "IBt4z5p"
click at [544, 117] on icon at bounding box center [541, 118] width 5 height 4
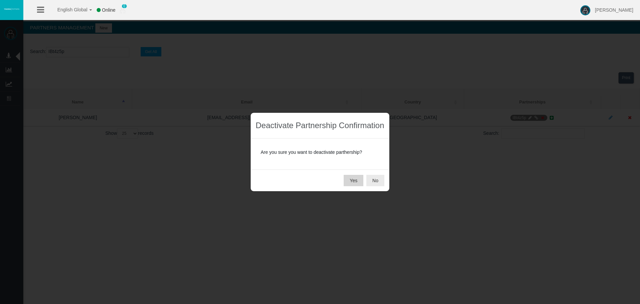
click at [351, 181] on button "Yes" at bounding box center [353, 180] width 20 height 11
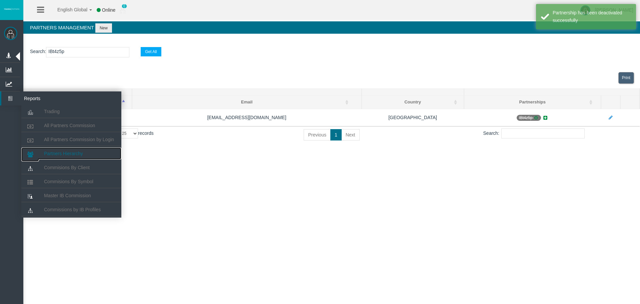
drag, startPoint x: 81, startPoint y: 153, endPoint x: 71, endPoint y: 79, distance: 74.5
click at [81, 153] on span "Partners Hierarchy" at bounding box center [63, 153] width 39 height 5
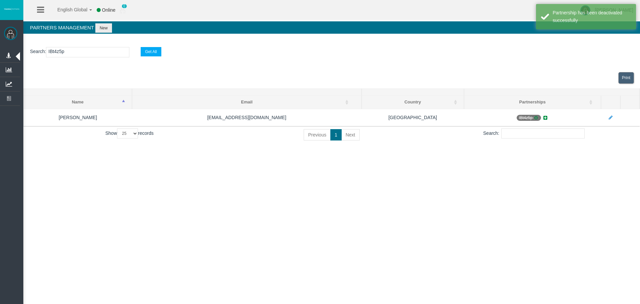
click at [74, 48] on input "text" at bounding box center [135, 46] width 190 height 10
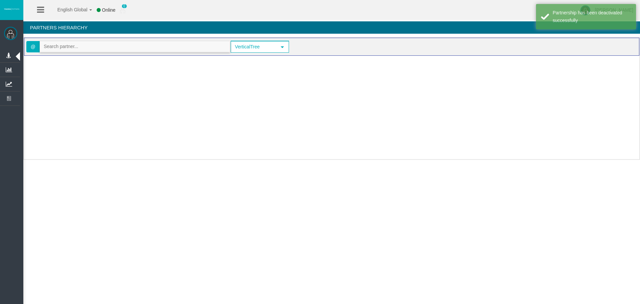
paste input "IBt4z5p"
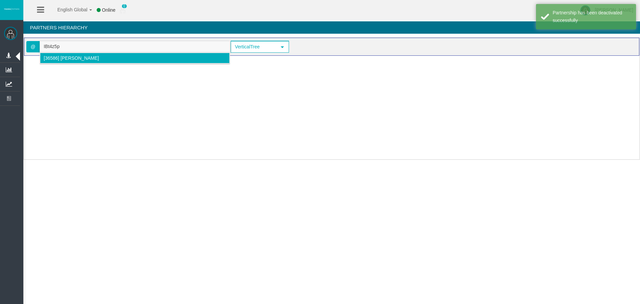
click at [69, 60] on span "[36586] [PERSON_NAME]" at bounding box center [71, 57] width 55 height 5
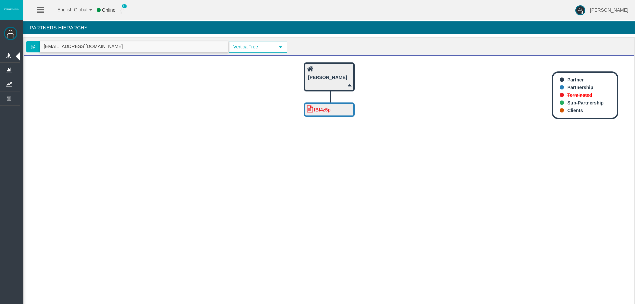
click at [93, 49] on input "[EMAIL_ADDRESS][DOMAIN_NAME]" at bounding box center [134, 46] width 188 height 10
paste input "IBdxllj"
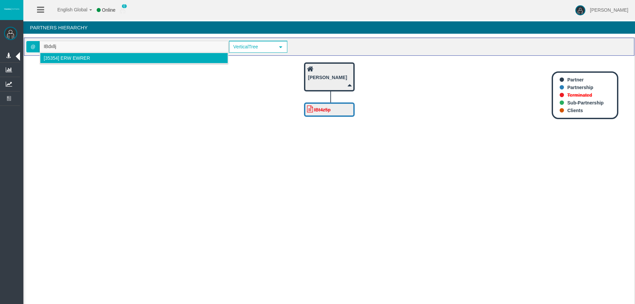
click at [67, 60] on span "[35354] erw ewrer" at bounding box center [67, 57] width 46 height 5
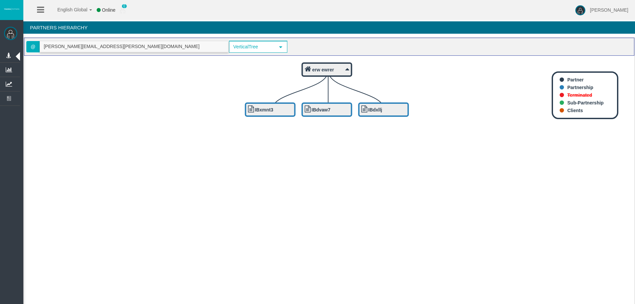
click at [107, 46] on input "[PERSON_NAME][EMAIL_ADDRESS][PERSON_NAME][DOMAIN_NAME]" at bounding box center [134, 46] width 188 height 10
paste input "IBcpn4b"
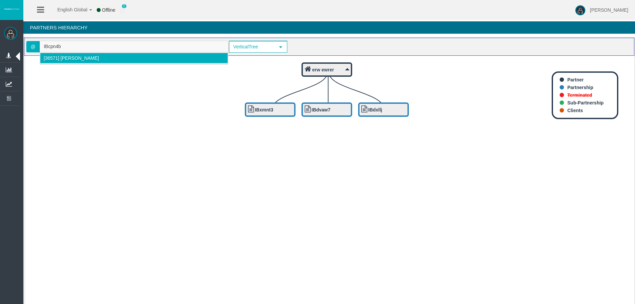
click at [56, 59] on span "[36571] [PERSON_NAME]" at bounding box center [71, 57] width 55 height 5
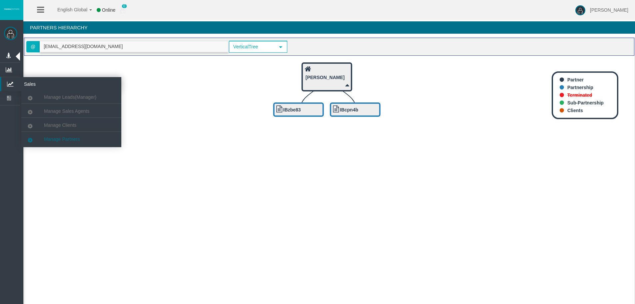
type input "[EMAIL_ADDRESS][DOMAIN_NAME]"
click at [62, 140] on span "Manage Partners" at bounding box center [62, 138] width 36 height 5
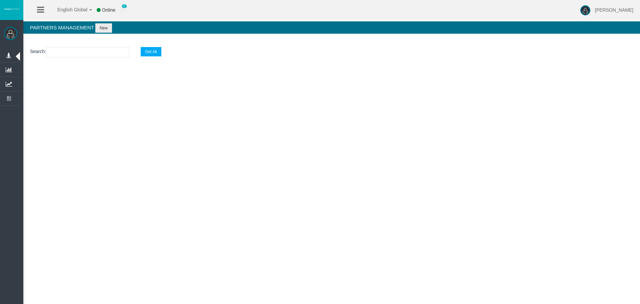
click at [78, 46] on section "Search : Get All" at bounding box center [331, 53] width 616 height 27
click at [77, 49] on input "text" at bounding box center [87, 52] width 83 height 10
paste input "IBcpn4b"
type input "IBcpn4b"
select select "25"
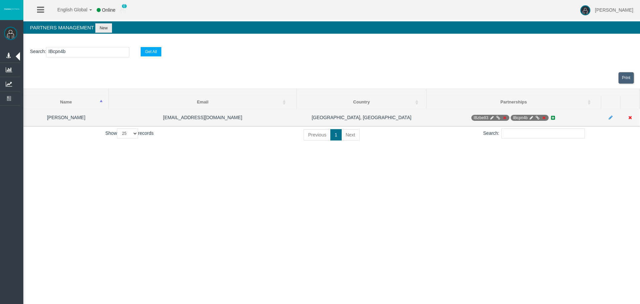
type input "IBcpn4b"
click at [545, 117] on icon at bounding box center [543, 118] width 5 height 4
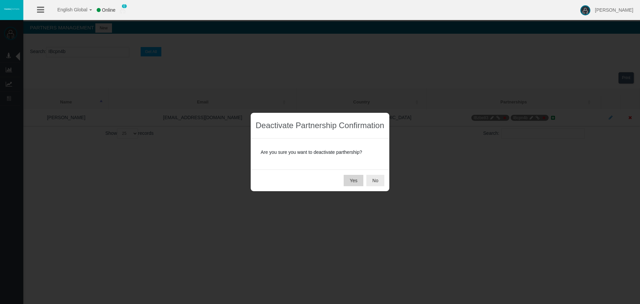
click at [345, 183] on button "Yes" at bounding box center [353, 180] width 20 height 11
click at [355, 185] on button "Yes" at bounding box center [353, 180] width 20 height 11
